Goal: Ask a question: Seek information or help from site administrators or community

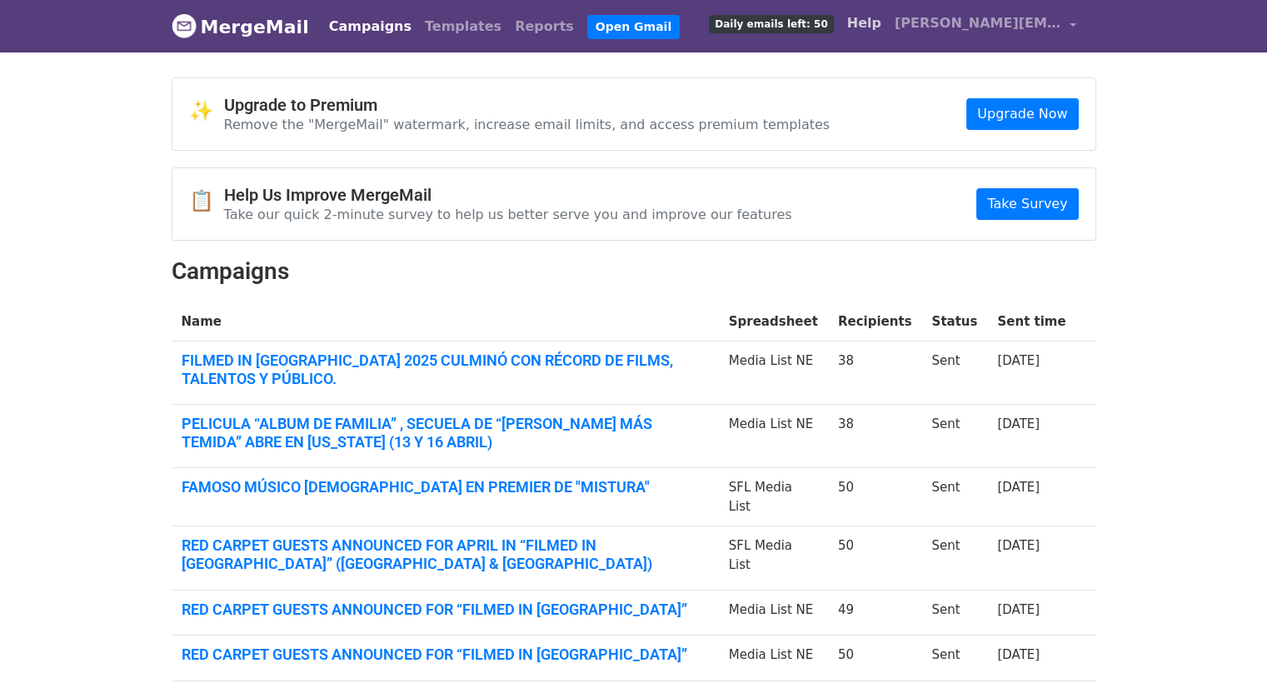
click at [863, 29] on link "Help" at bounding box center [863, 23] width 47 height 33
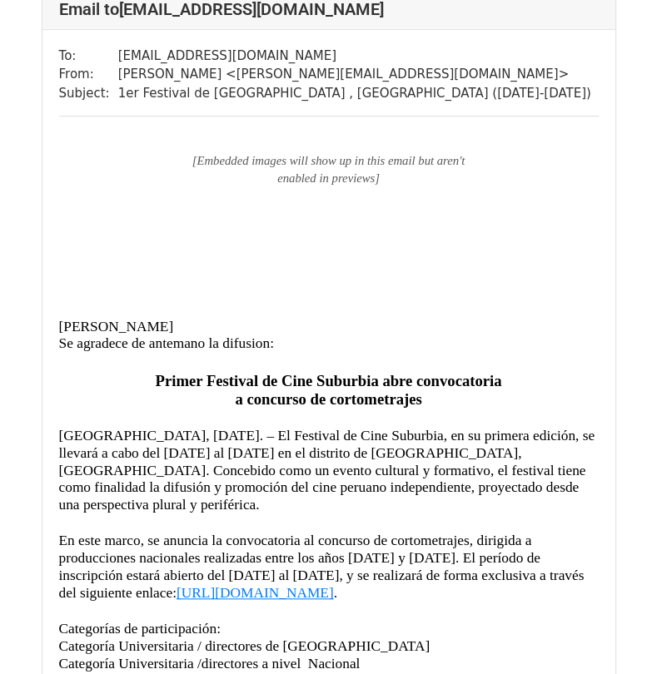
scroll to position [10524, 0]
